Goal: Information Seeking & Learning: Understand process/instructions

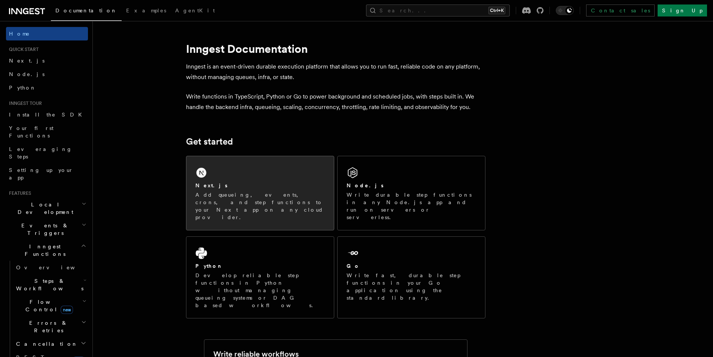
click at [236, 174] on div "Next.js Add queueing, events, crons, and step functions to your Next app on any…" at bounding box center [259, 193] width 147 height 74
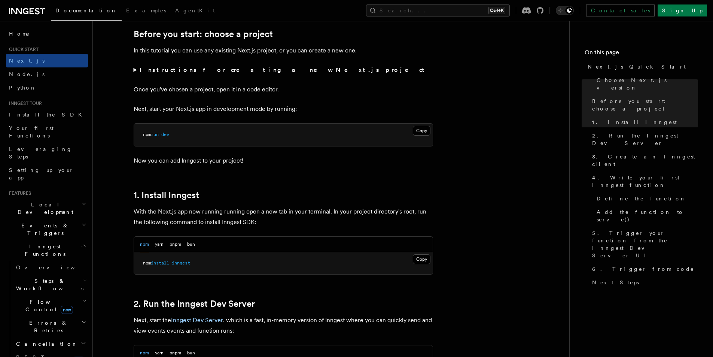
scroll to position [337, 0]
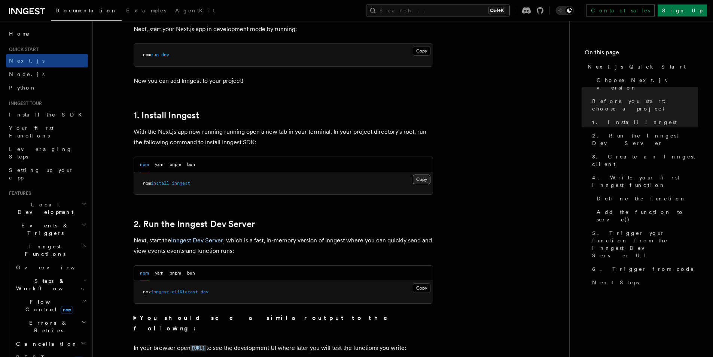
click at [418, 180] on button "Copy Copied" at bounding box center [422, 179] width 18 height 10
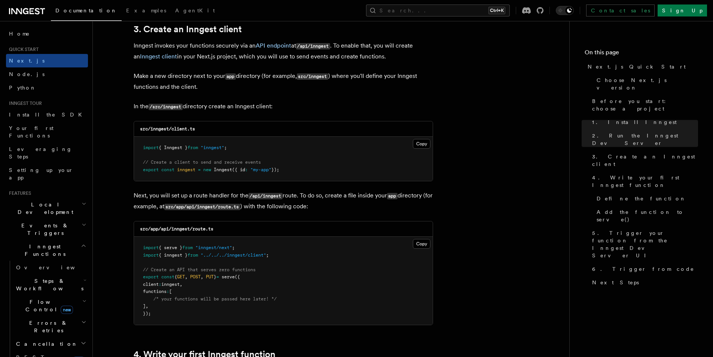
scroll to position [898, 0]
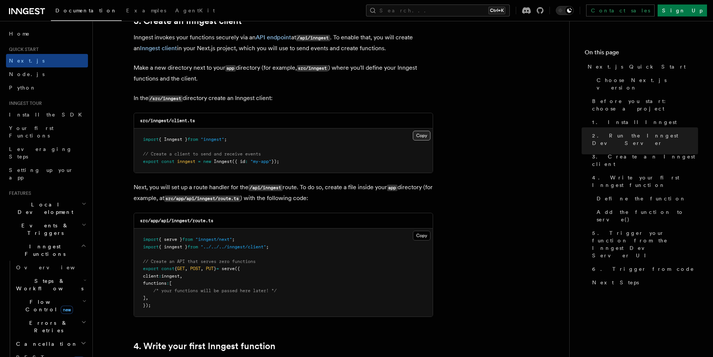
click at [417, 138] on button "Copy Copied" at bounding box center [422, 136] width 18 height 10
click at [275, 68] on p "Make a new directory next to your app directory (for example, src/inngest ) whe…" at bounding box center [283, 72] width 299 height 21
click at [421, 231] on button "Copy Copied" at bounding box center [422, 236] width 18 height 10
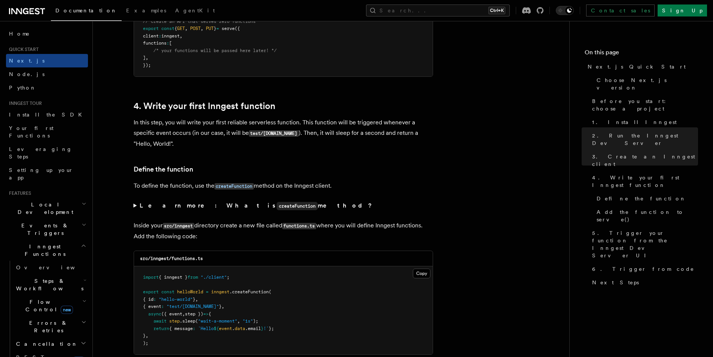
scroll to position [1272, 0]
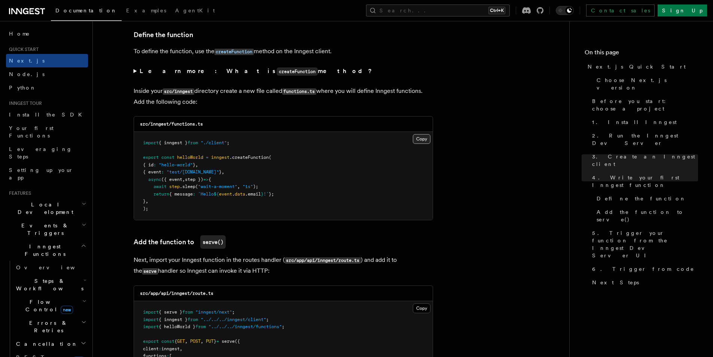
click at [418, 138] on button "Copy Copied" at bounding box center [422, 139] width 18 height 10
click at [174, 139] on pre "import { inngest } from "./client" ; export const helloWorld = inngest .createF…" at bounding box center [283, 176] width 299 height 88
click at [177, 145] on span "{ inngest }" at bounding box center [173, 142] width 29 height 5
copy span "inngest"
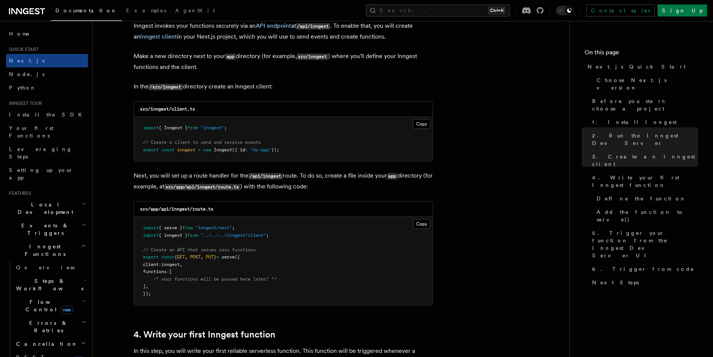
scroll to position [898, 0]
